Goal: Connect with others: Connect with others

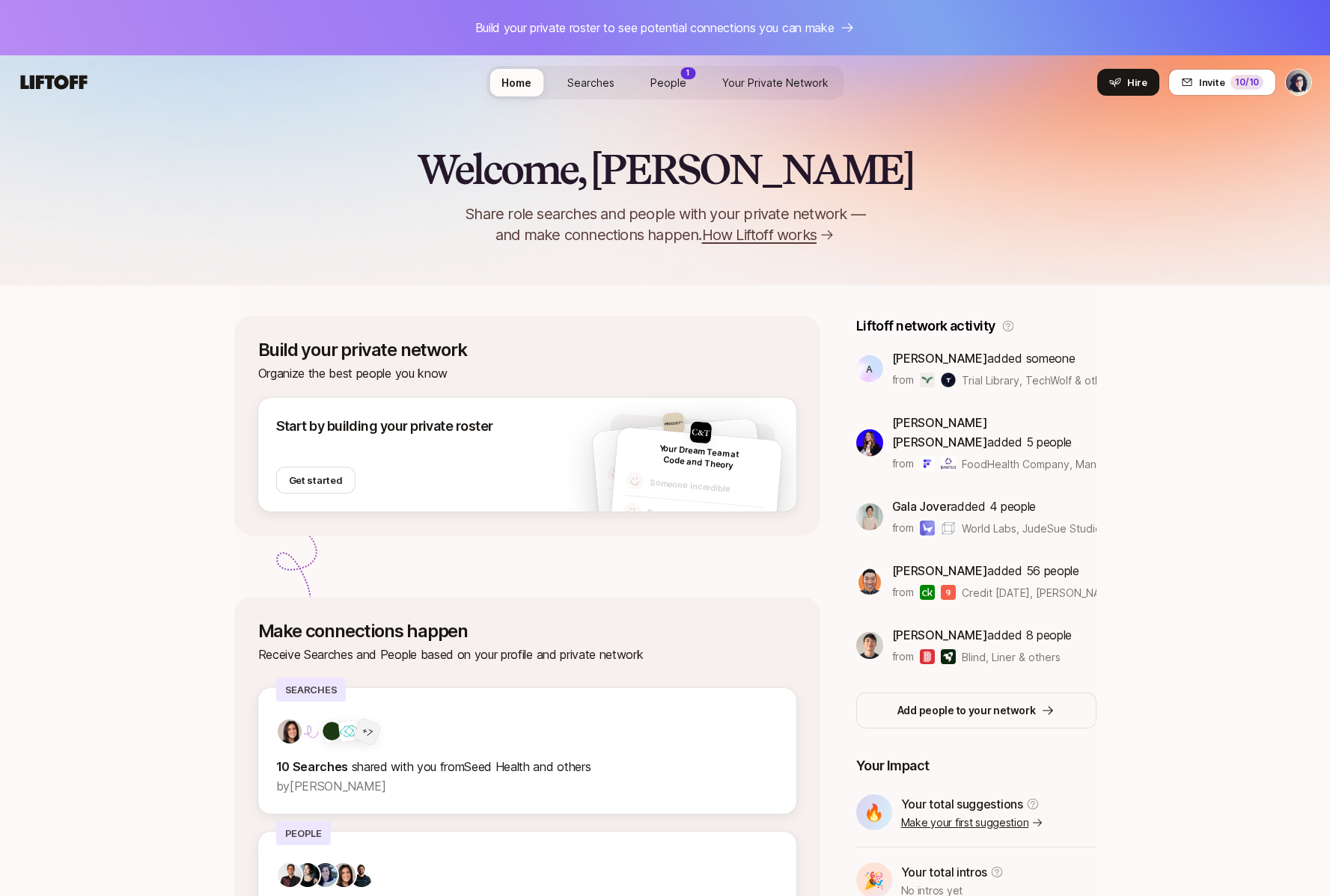
click at [676, 82] on span "People" at bounding box center [668, 82] width 36 height 15
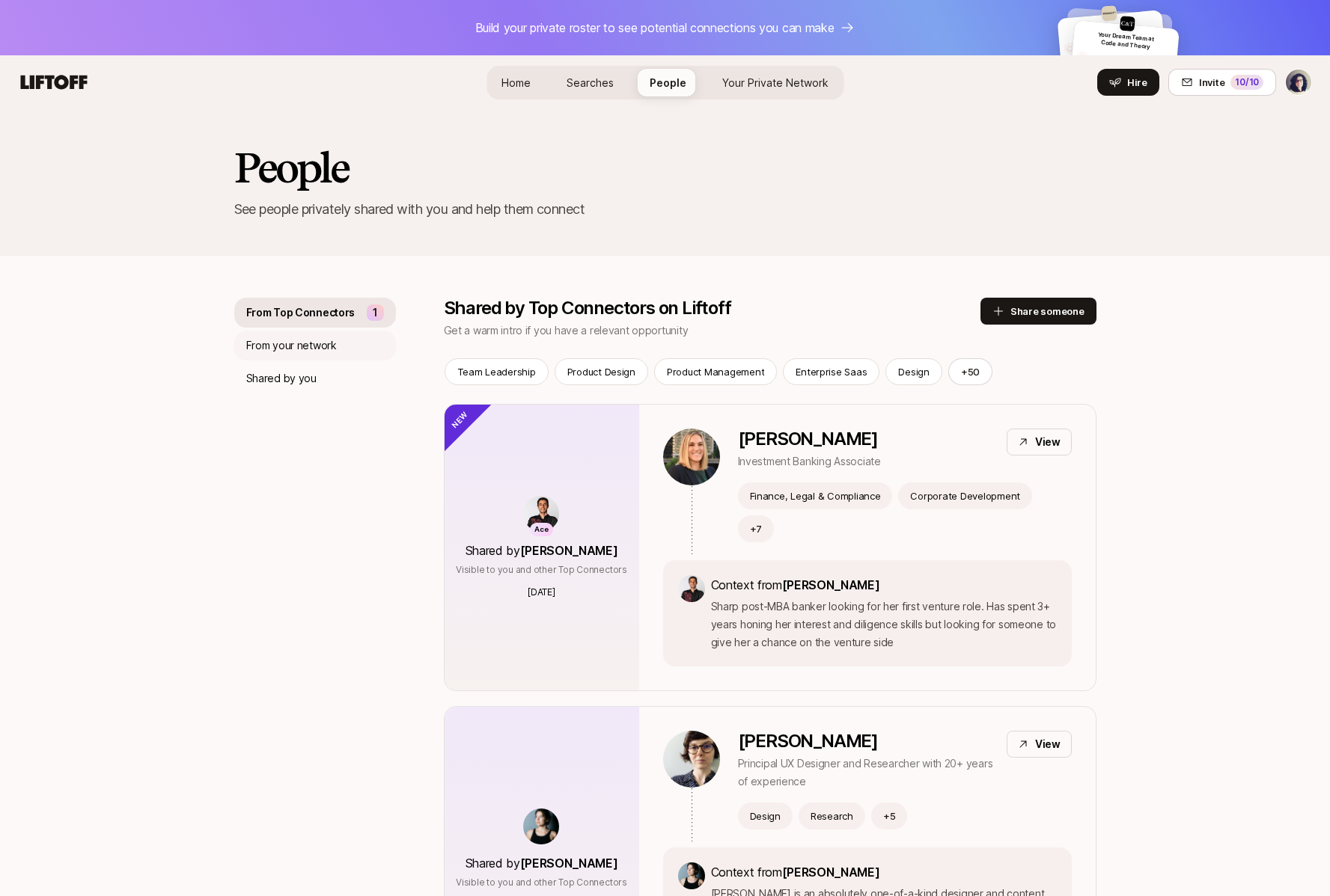
click at [312, 339] on p "From your network" at bounding box center [291, 345] width 90 height 18
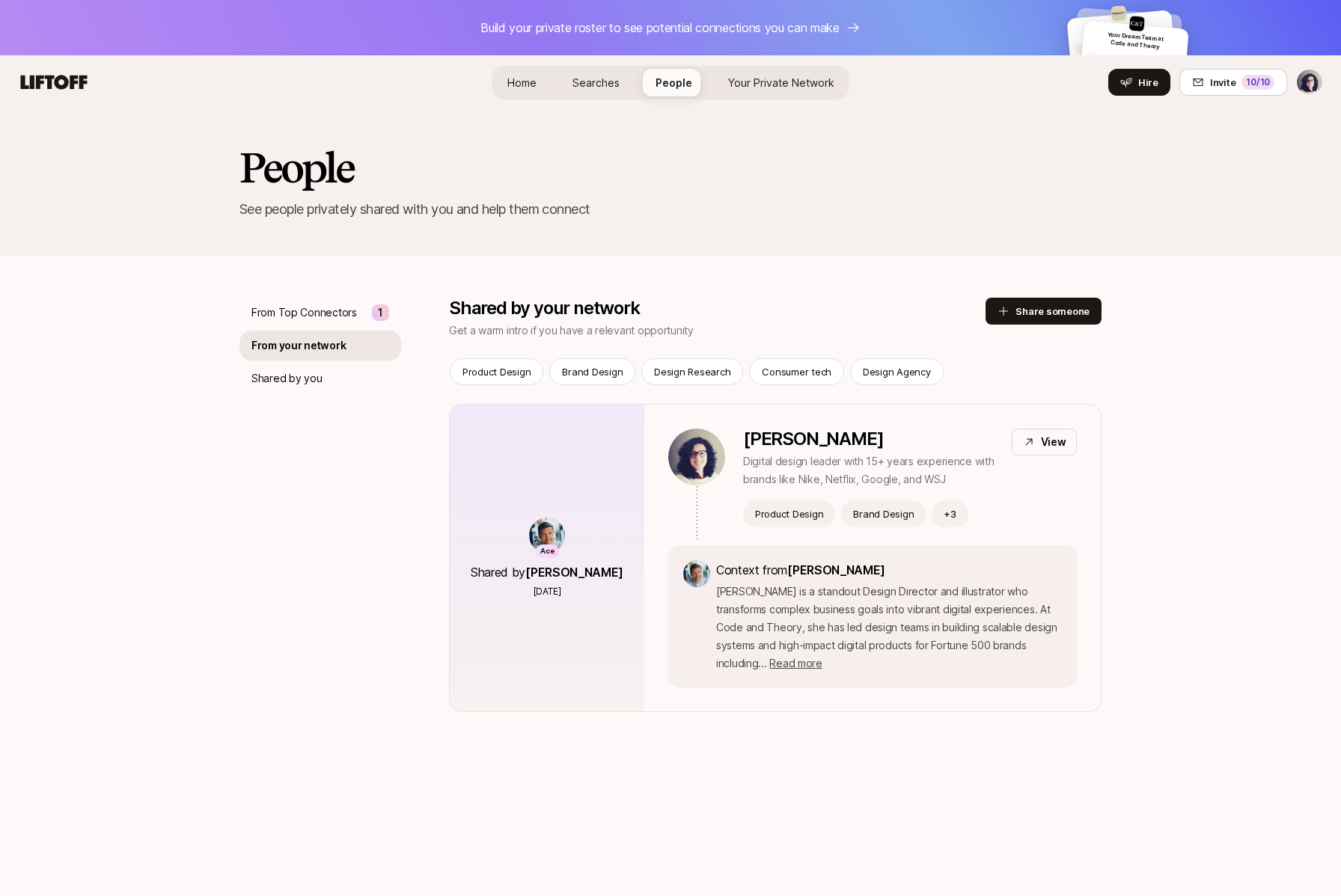
click at [586, 77] on span "Searches" at bounding box center [596, 82] width 47 height 15
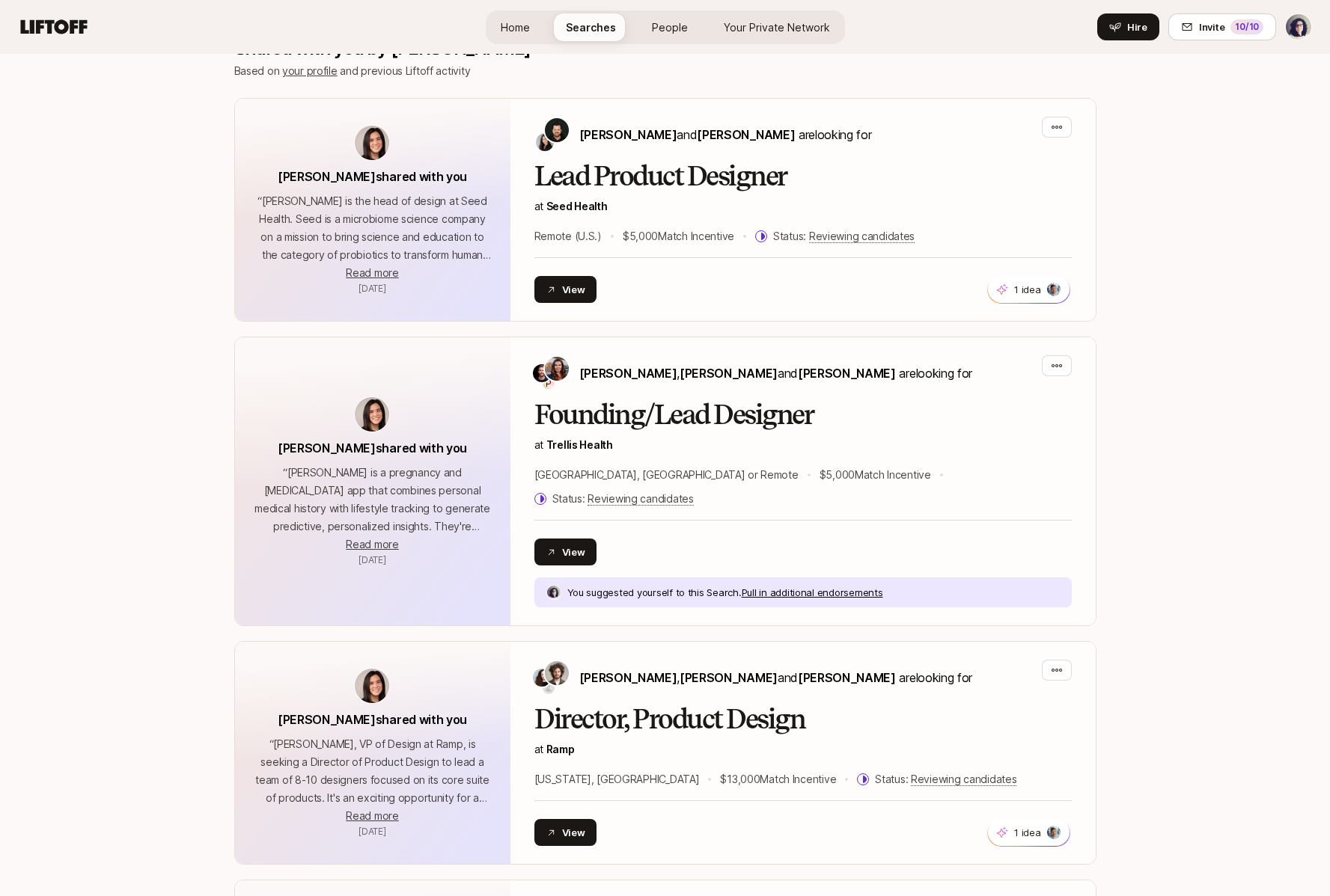
scroll to position [353, 0]
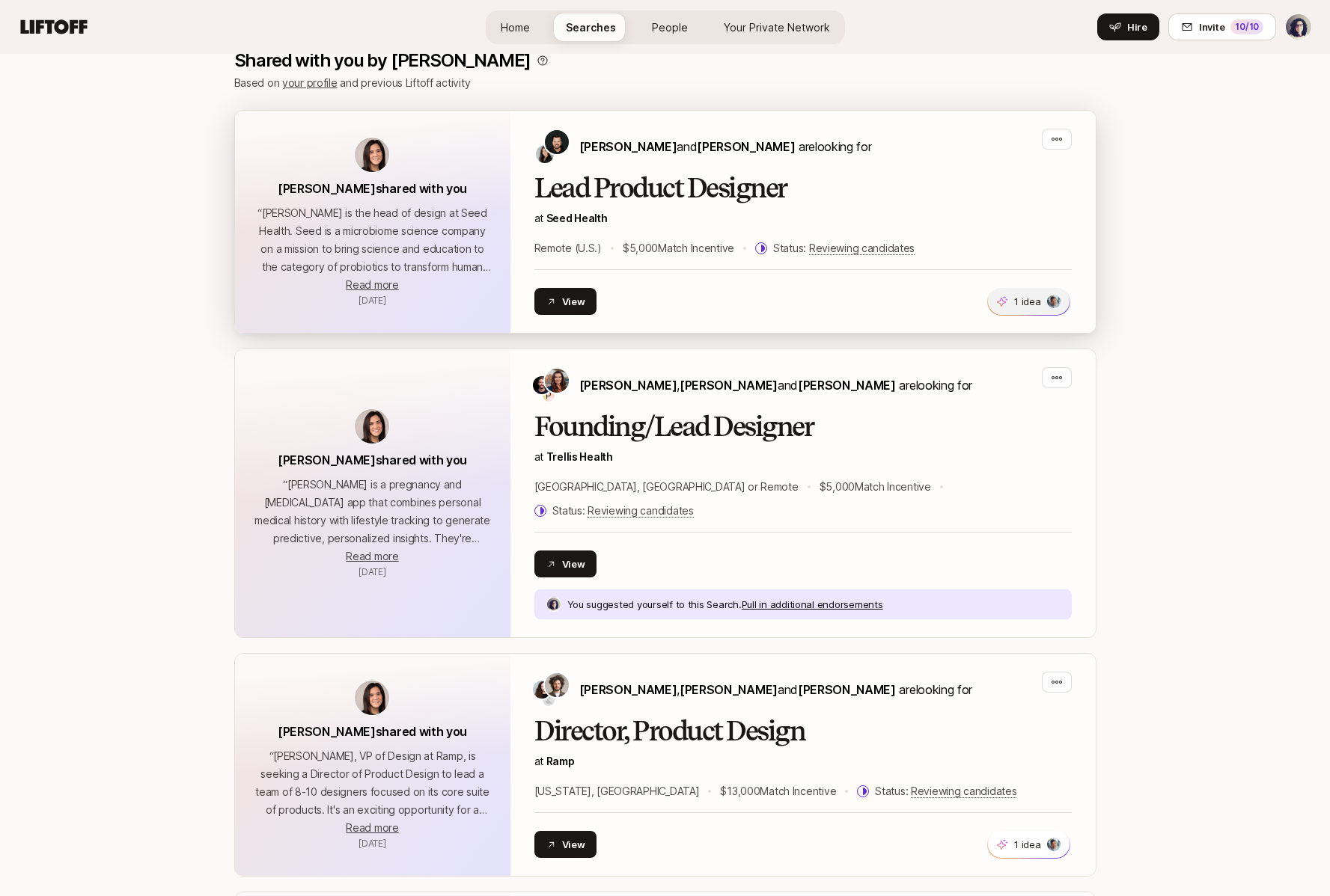
click at [1024, 305] on p "1 idea" at bounding box center [1028, 301] width 26 height 15
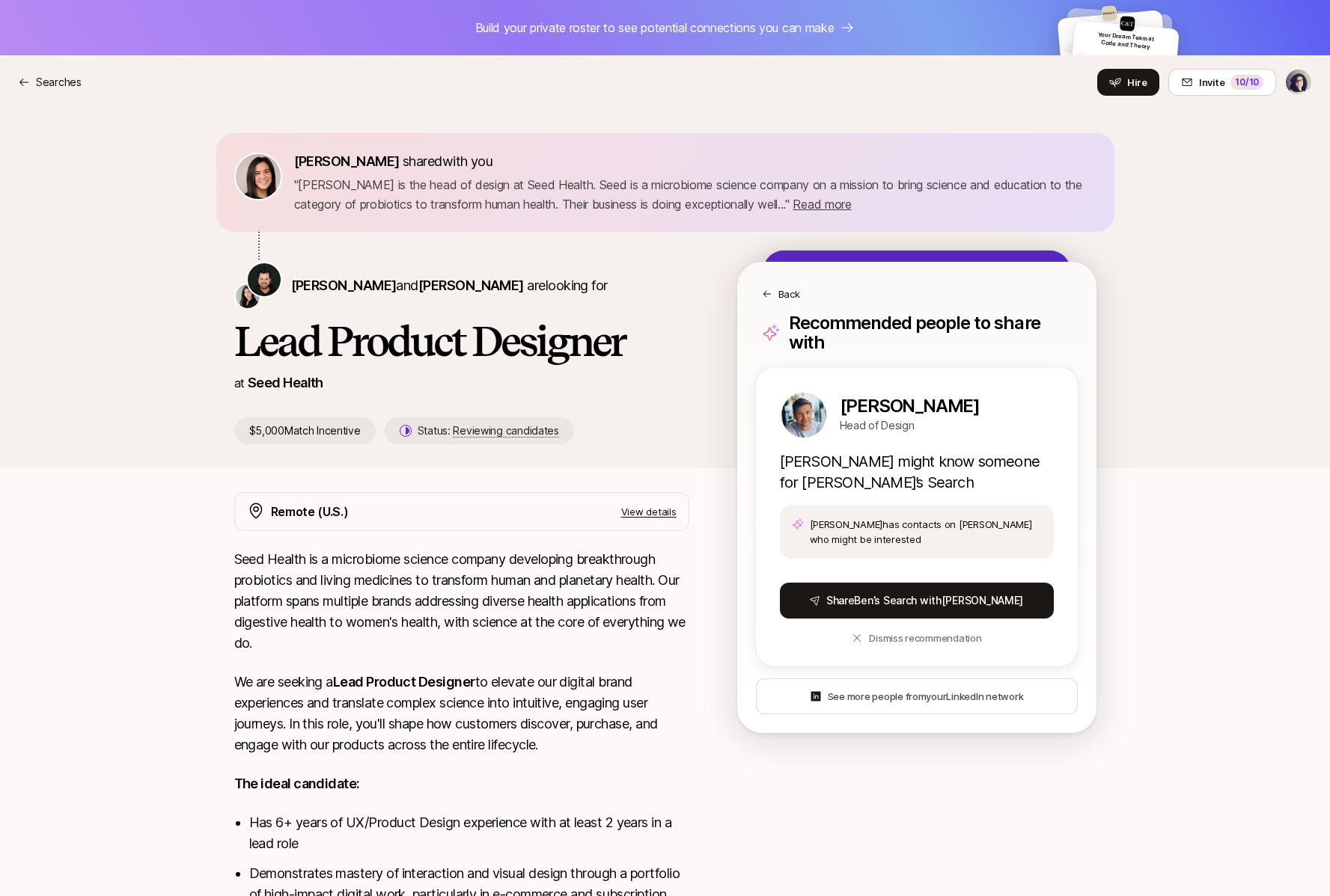
click at [1180, 318] on div "Eleanor Morgan shared with you " Ben Grove is the head of design at Seed Health…" at bounding box center [665, 288] width 1330 height 359
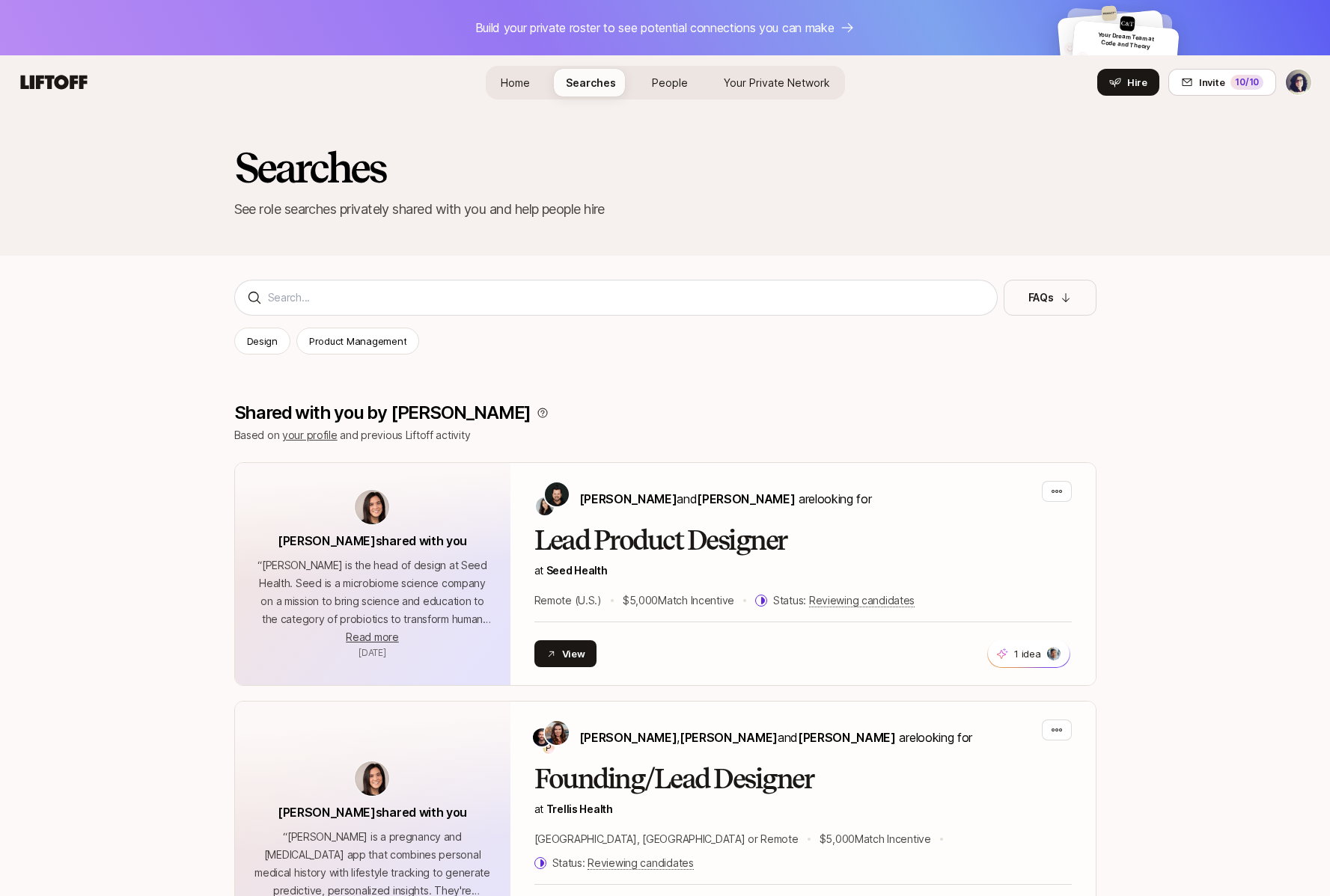
click at [684, 88] on span "People" at bounding box center [670, 82] width 36 height 15
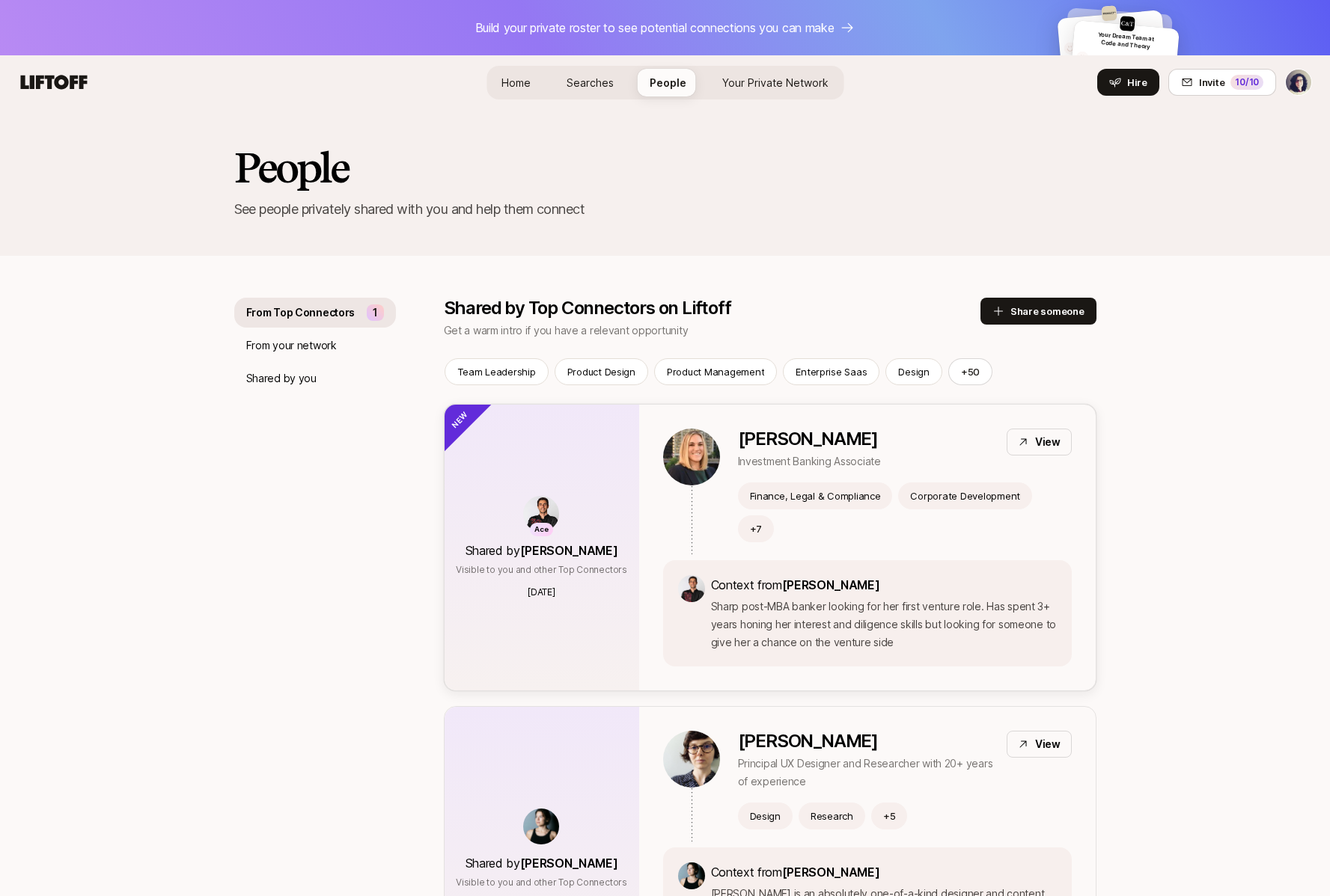
click at [547, 499] on img at bounding box center [541, 514] width 36 height 36
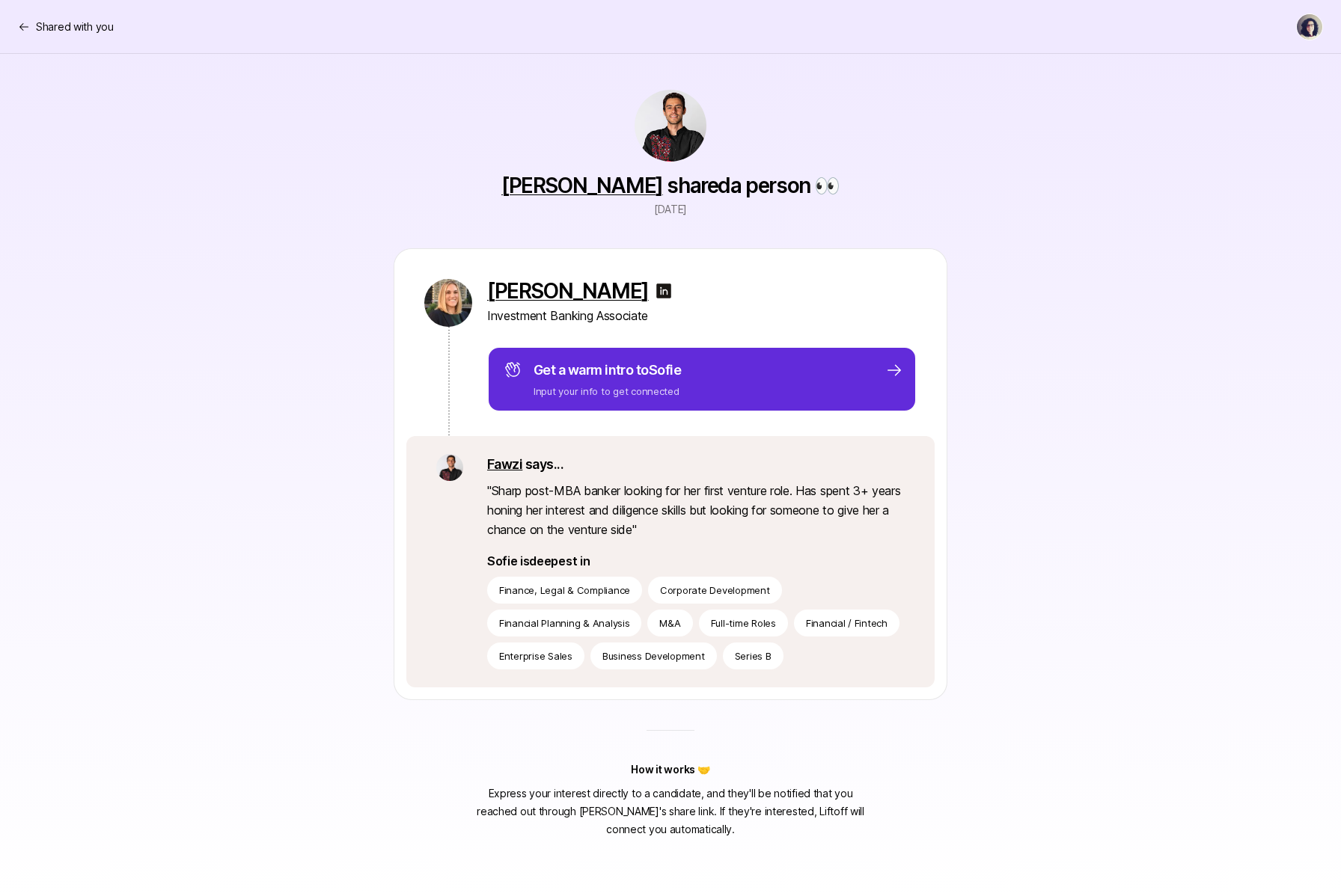
click at [591, 185] on link "Fawzi Itani" at bounding box center [582, 185] width 161 height 25
click at [70, 29] on p "Shared with you" at bounding box center [75, 27] width 78 height 18
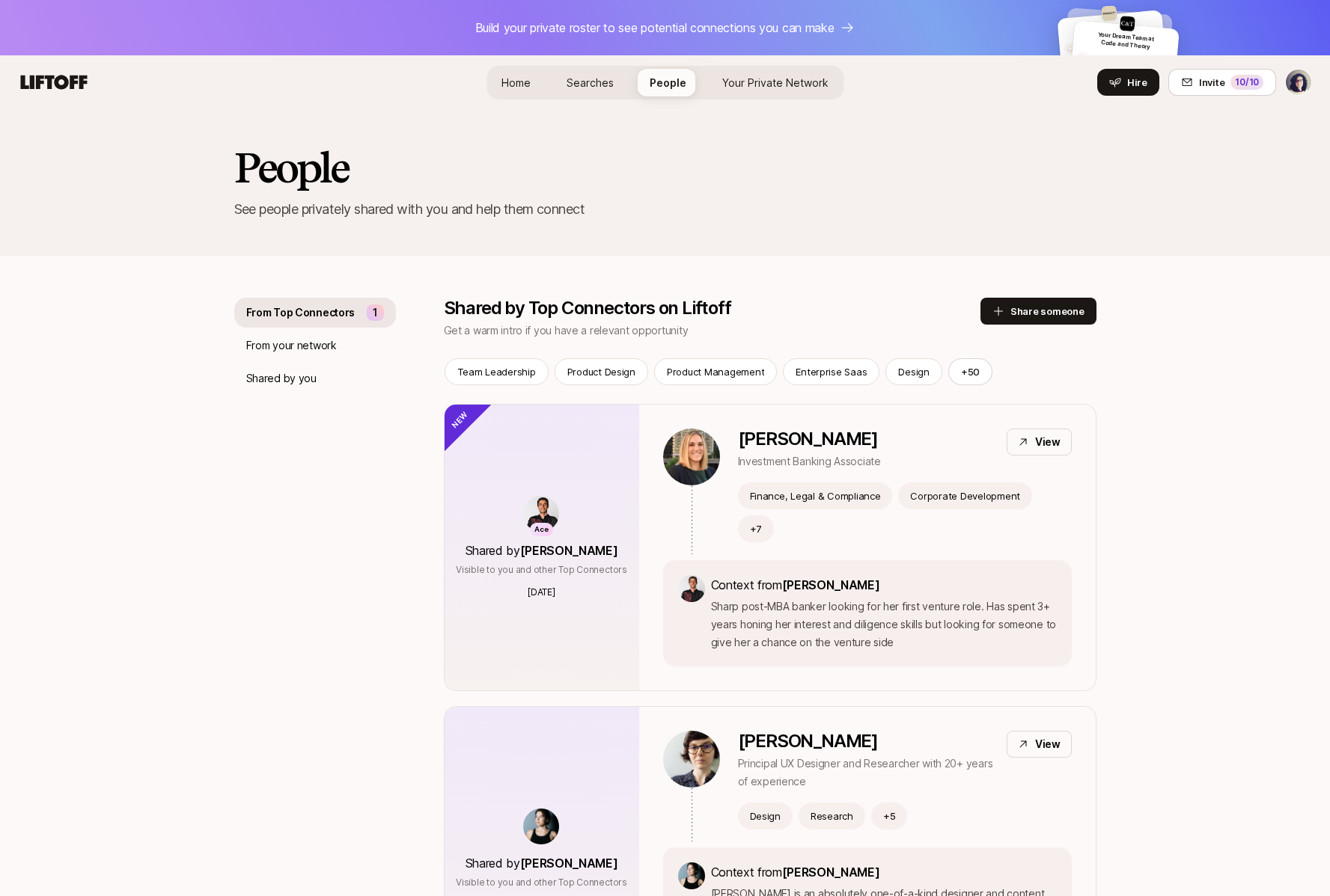
click at [795, 81] on span "Your Private Network" at bounding box center [775, 82] width 106 height 15
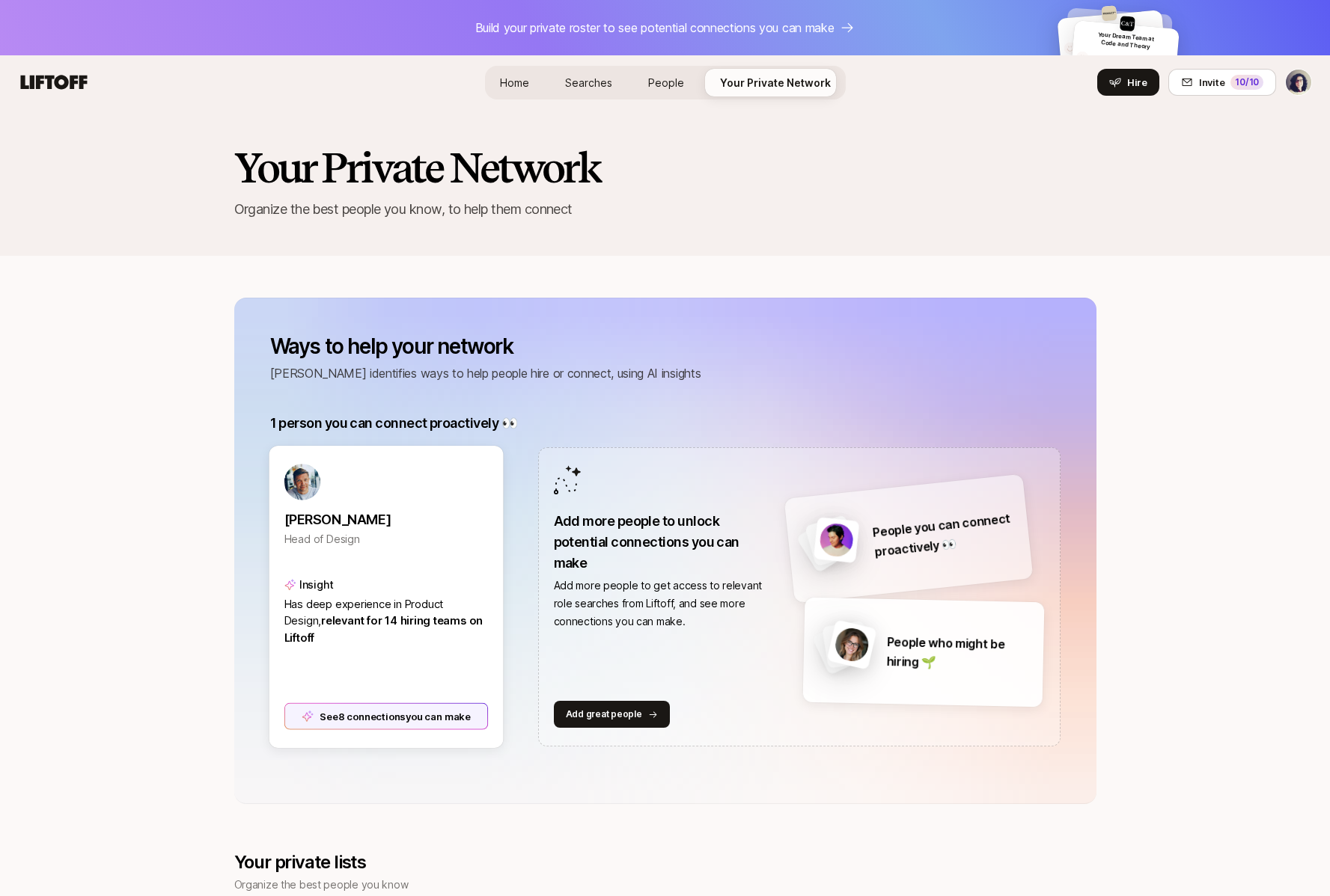
click at [451, 720] on div "See 8 connections you can make" at bounding box center [385, 716] width 205 height 27
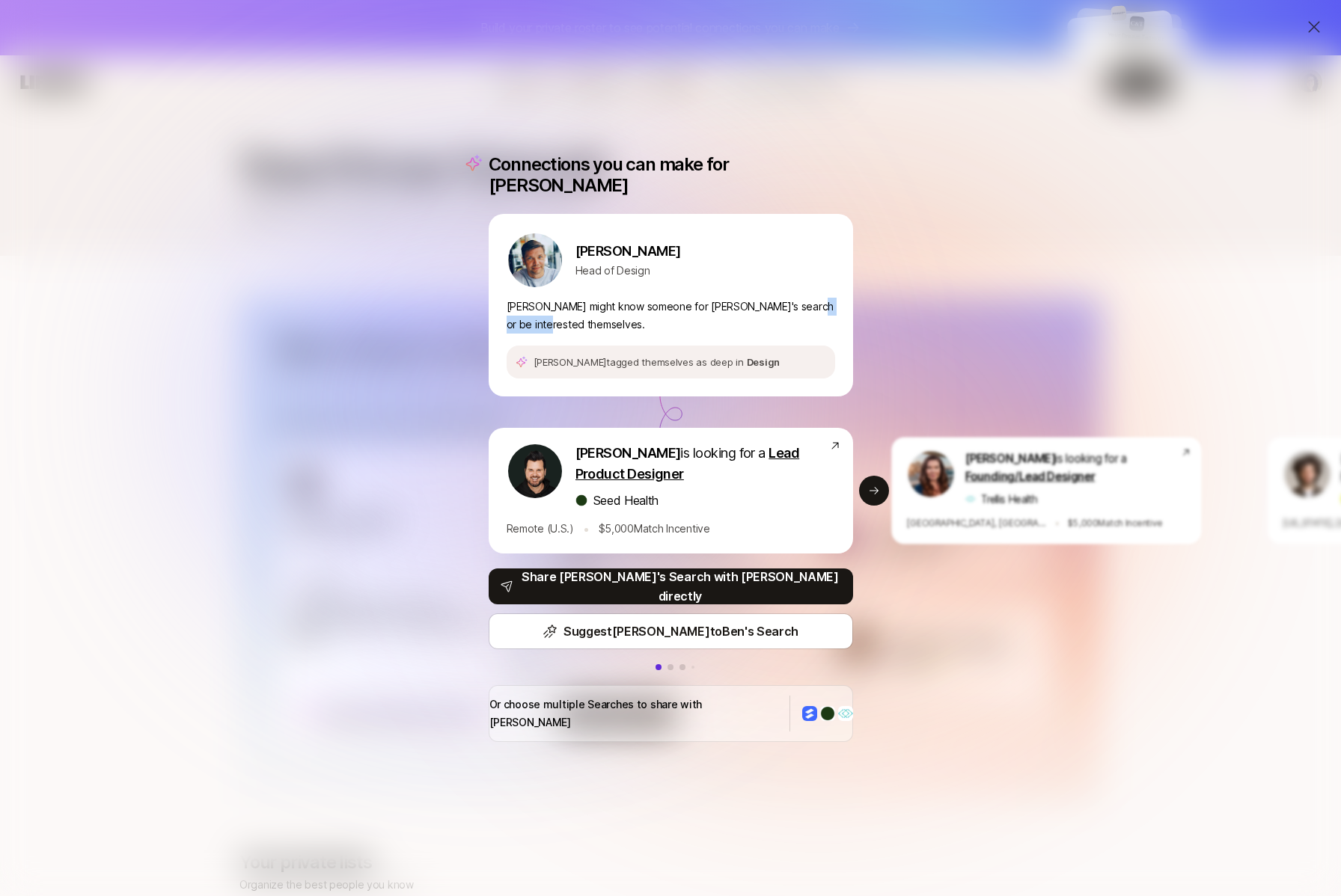
drag, startPoint x: 1112, startPoint y: 314, endPoint x: 1034, endPoint y: 313, distance: 78.0
click at [1079, 314] on div "Connections you can make for Anton Anton Sten Head of Design Anton might know s…" at bounding box center [670, 448] width 1341 height 896
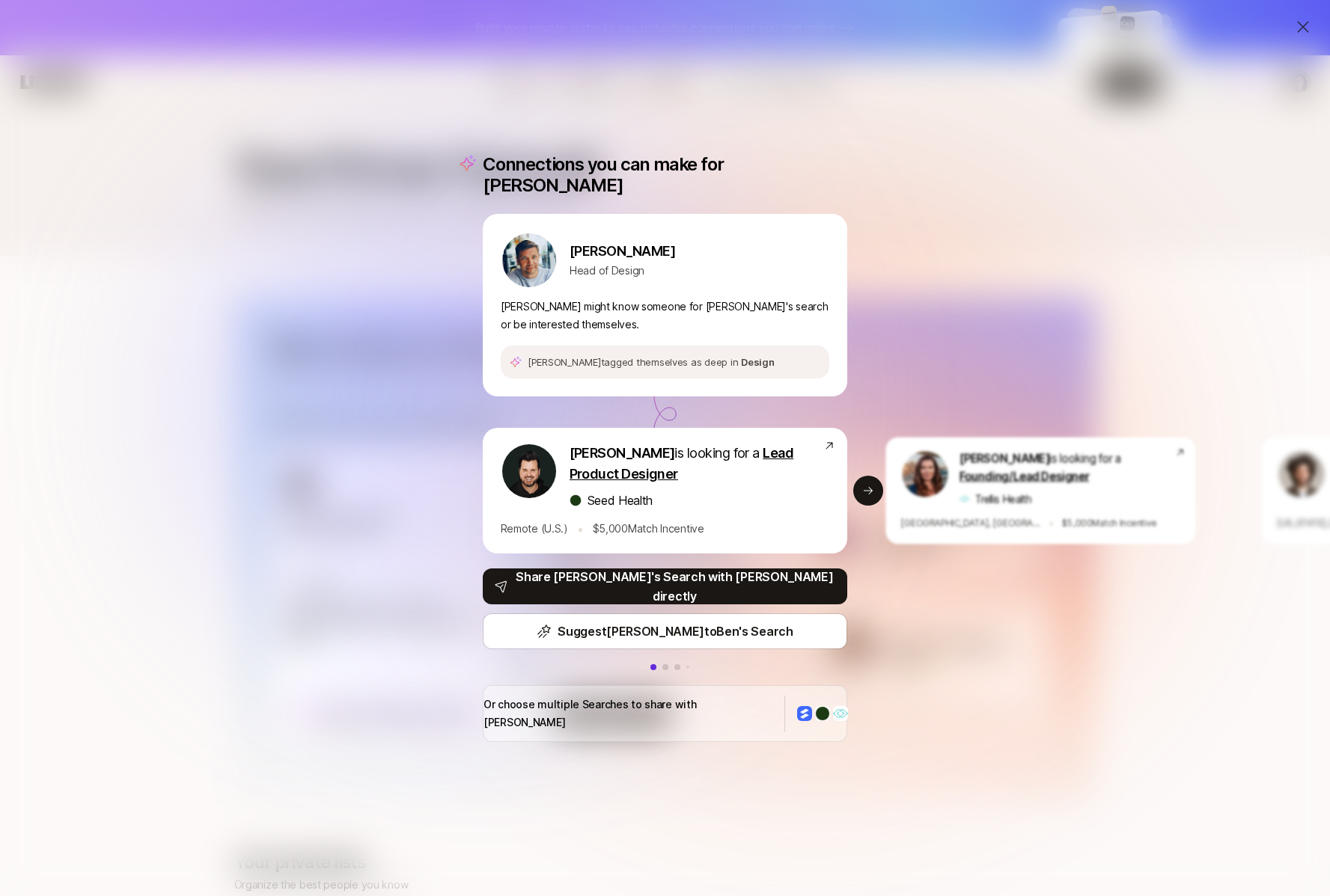
drag, startPoint x: 1034, startPoint y: 313, endPoint x: 852, endPoint y: 312, distance: 182.0
click at [914, 308] on div "Ways to help your network Liftoff identifies ways to help people hire or connec…" at bounding box center [666, 551] width 862 height 507
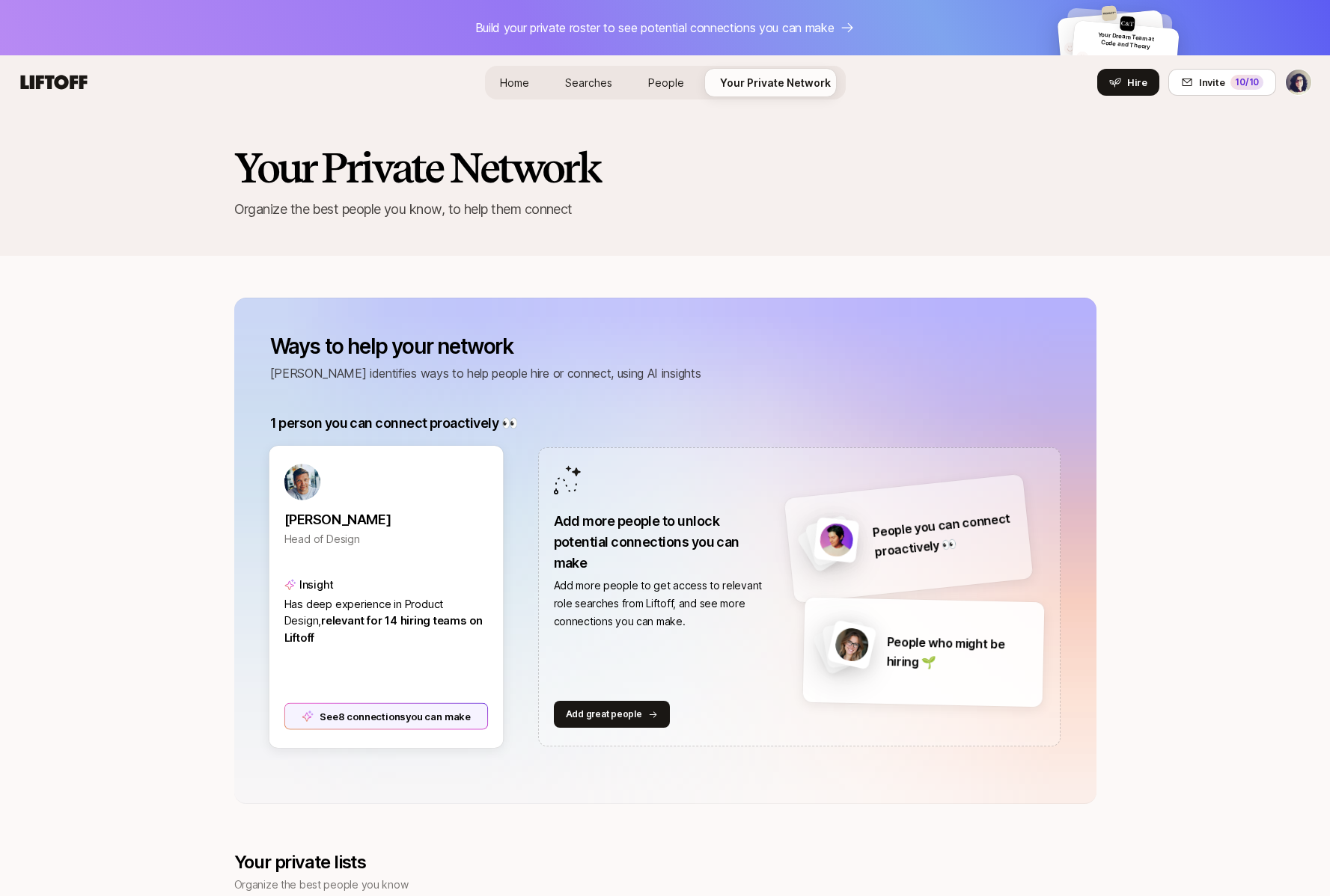
click at [390, 720] on div "See 8 connections you can make" at bounding box center [385, 716] width 205 height 27
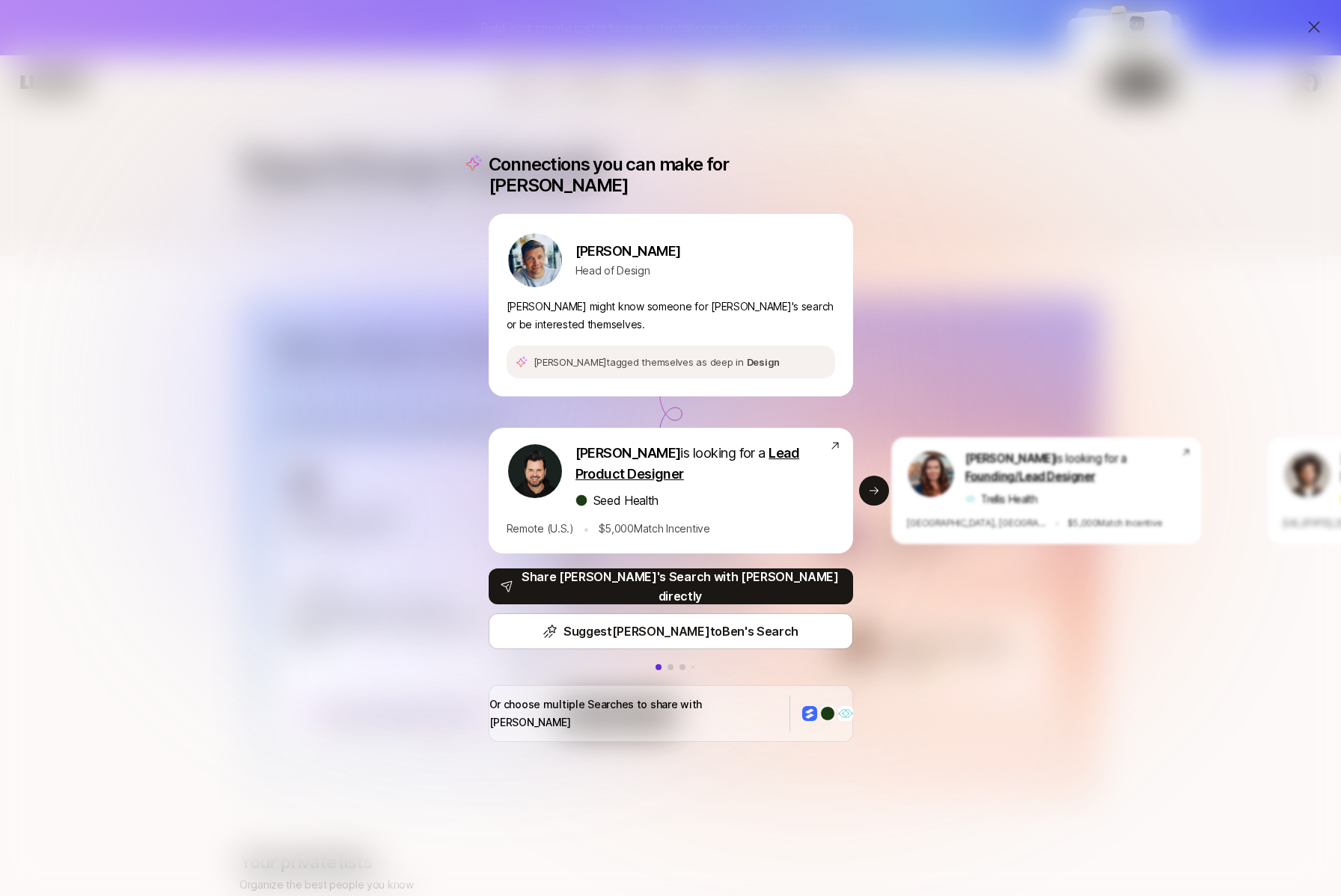
click at [667, 666] on button at bounding box center [670, 667] width 6 height 6
click at [667, 665] on button at bounding box center [670, 667] width 6 height 6
drag, startPoint x: 668, startPoint y: 665, endPoint x: 652, endPoint y: 667, distance: 16.1
click at [656, 666] on div at bounding box center [670, 667] width 30 height 6
click at [669, 666] on div at bounding box center [670, 667] width 30 height 6
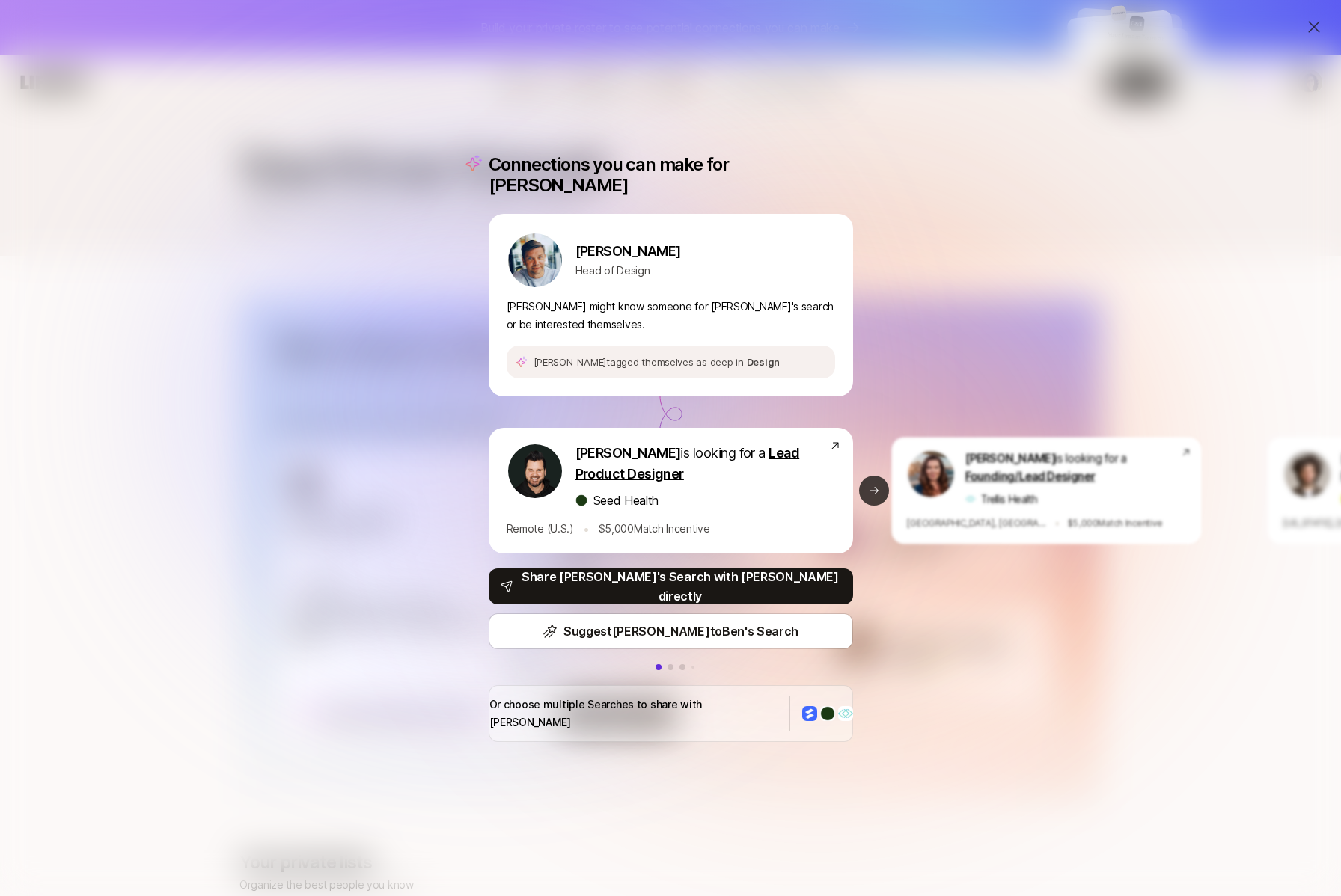
click at [870, 491] on icon at bounding box center [873, 490] width 9 height 7
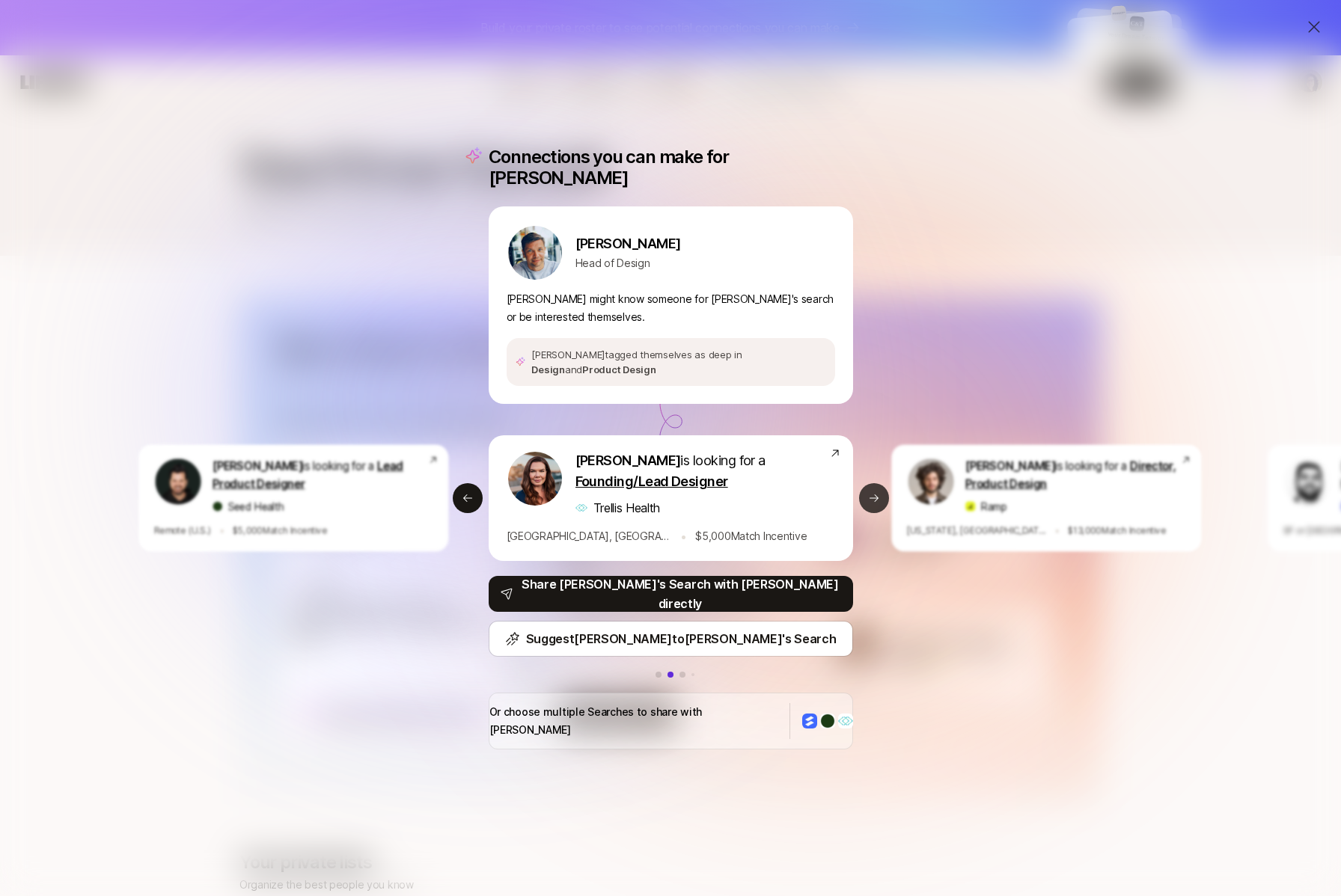
click at [878, 490] on button "Next slide" at bounding box center [874, 498] width 30 height 30
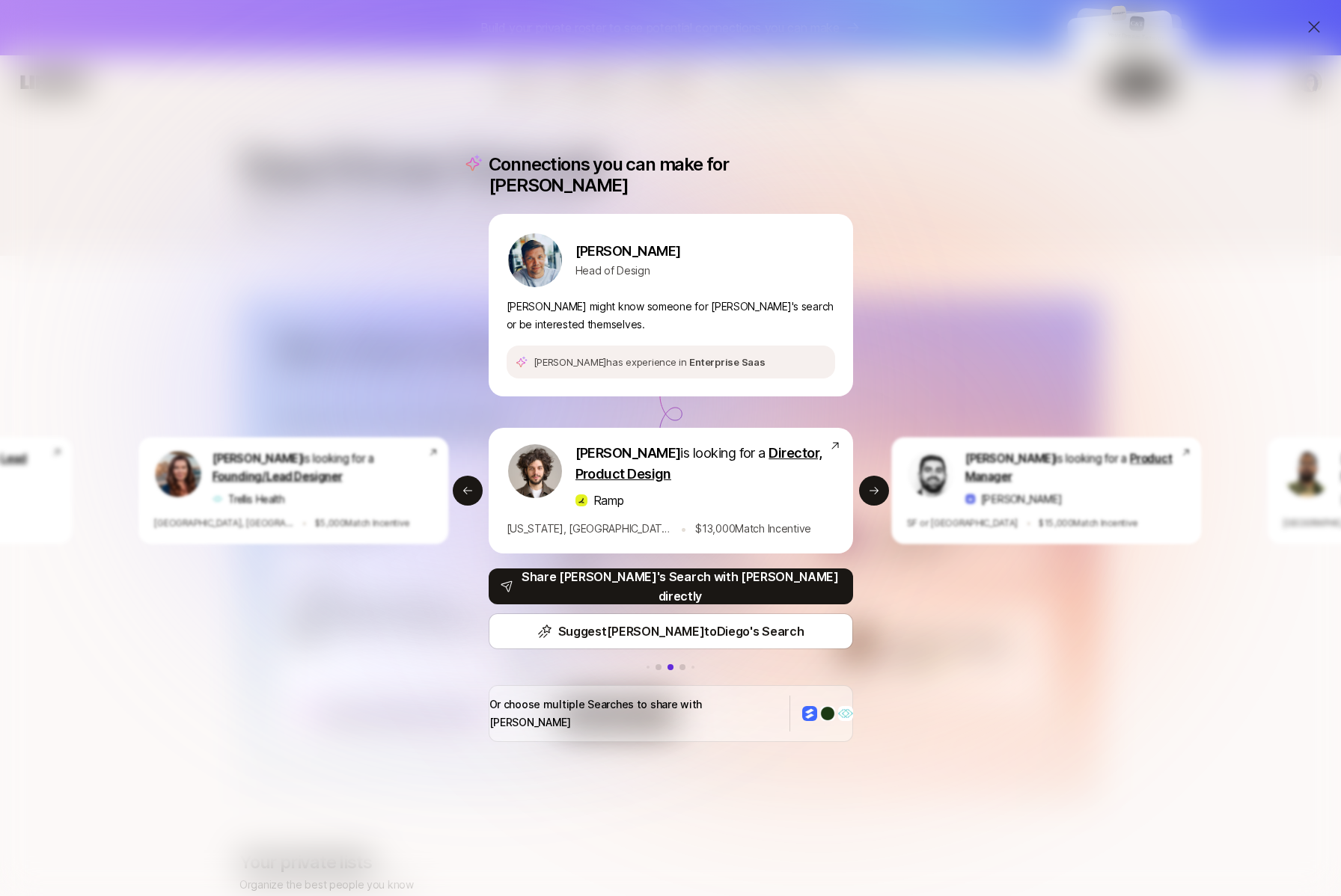
click at [937, 289] on div "Connections you can make for Anton Anton Sten Head of Design Anton might know s…" at bounding box center [670, 448] width 1341 height 896
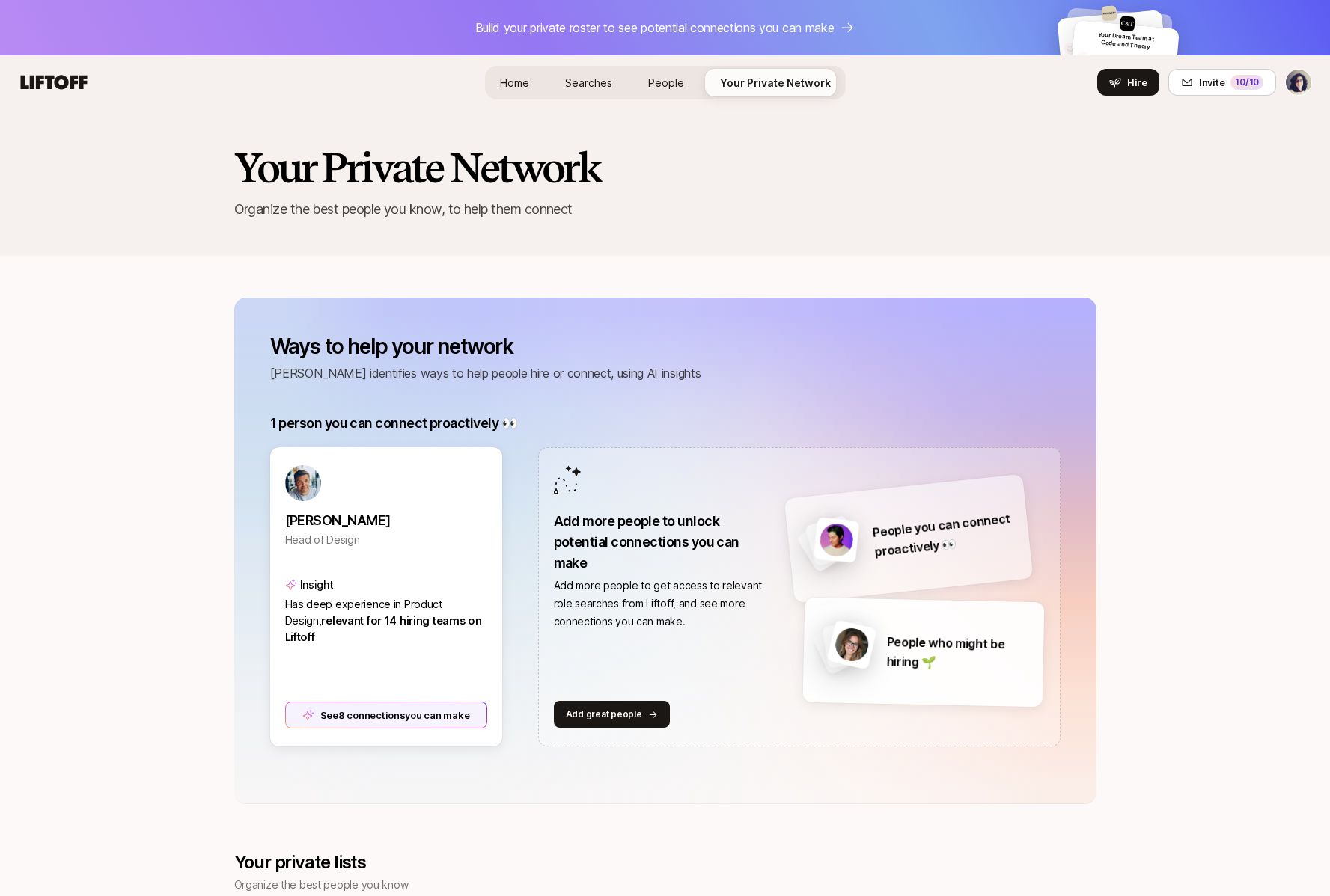
click at [524, 80] on span "Home" at bounding box center [515, 82] width 29 height 15
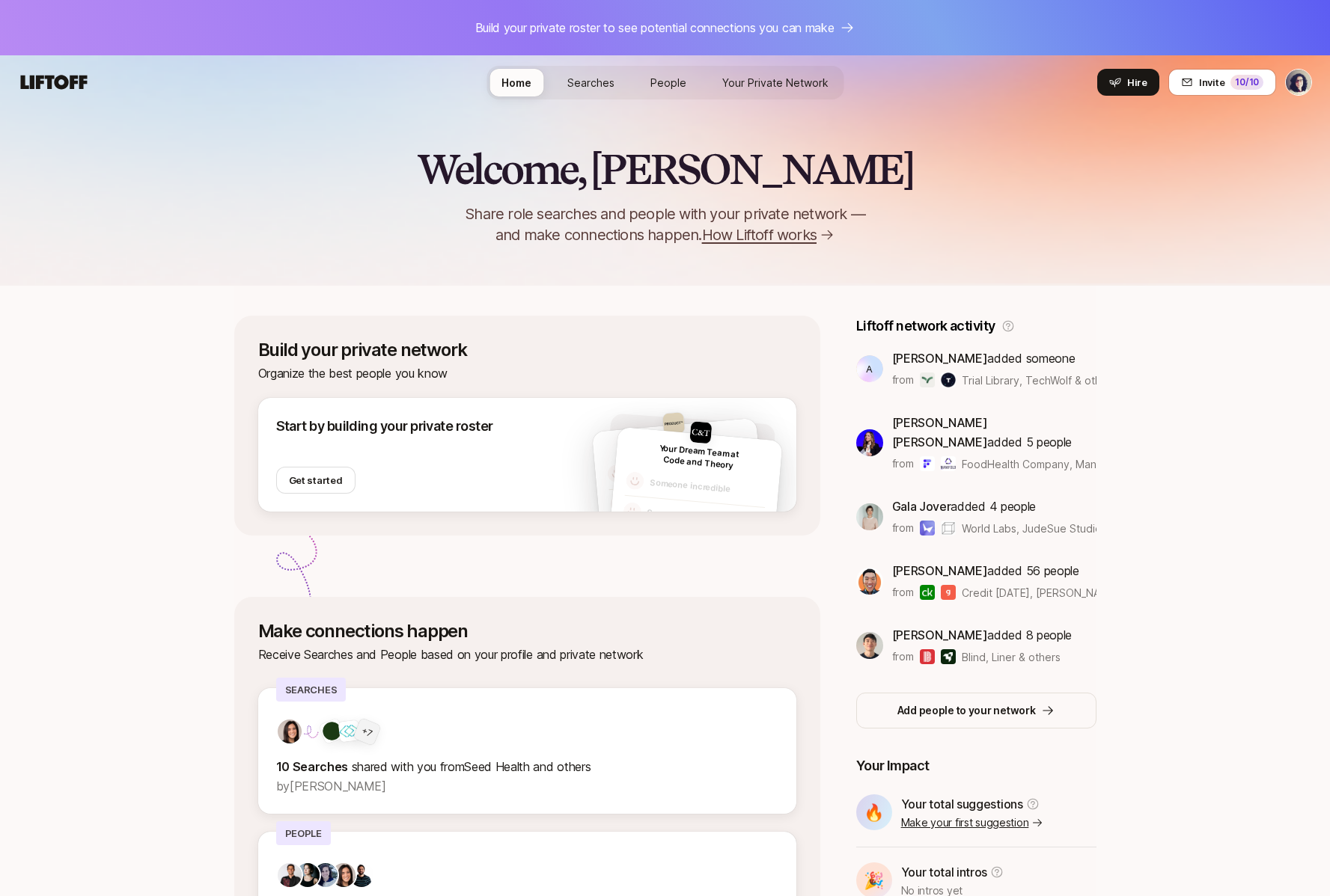
click at [579, 81] on span "Searches" at bounding box center [591, 82] width 47 height 15
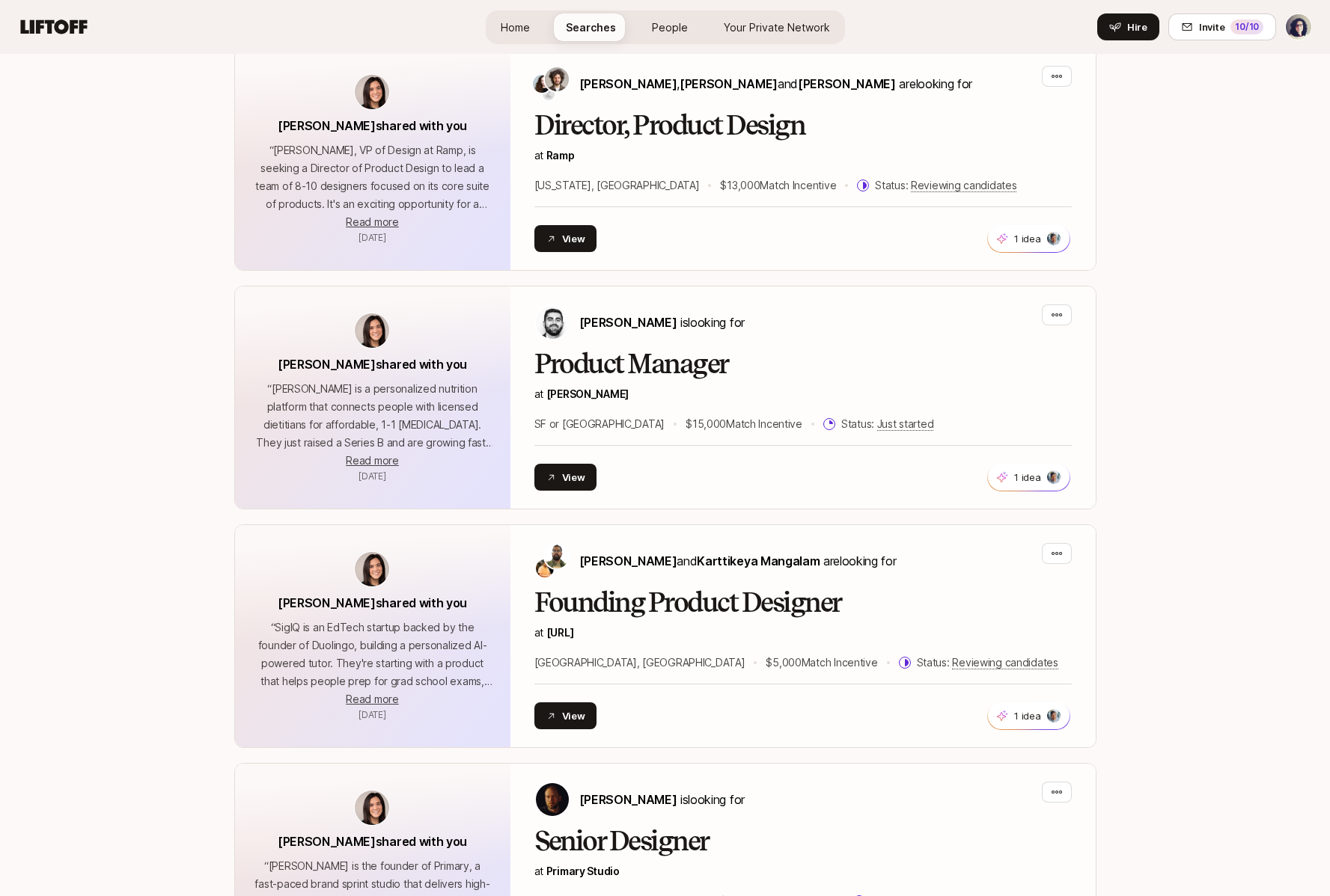
scroll to position [962, 0]
